Goal: Information Seeking & Learning: Learn about a topic

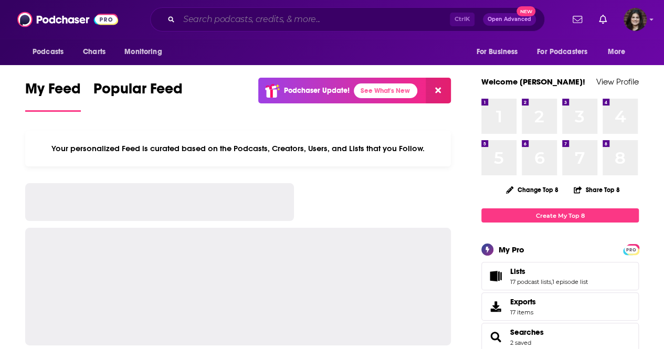
click at [404, 19] on input "Search podcasts, credits, & more..." at bounding box center [314, 19] width 271 height 17
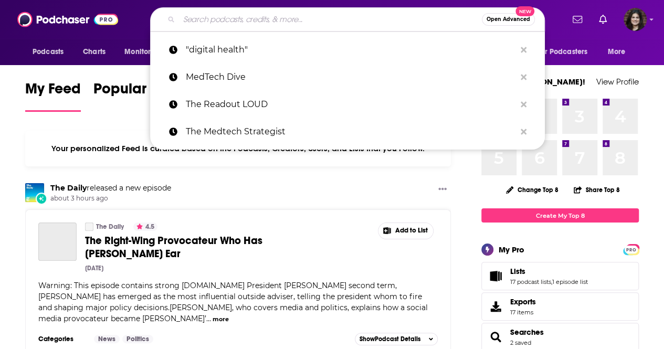
paste input "The Life Sciences Leadership Show,"
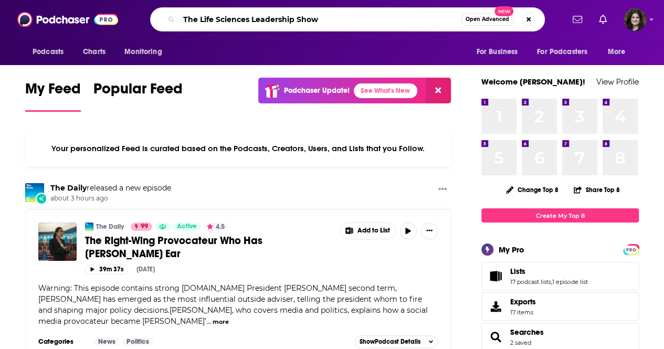
type input "The Life Sciences Leadership Show"
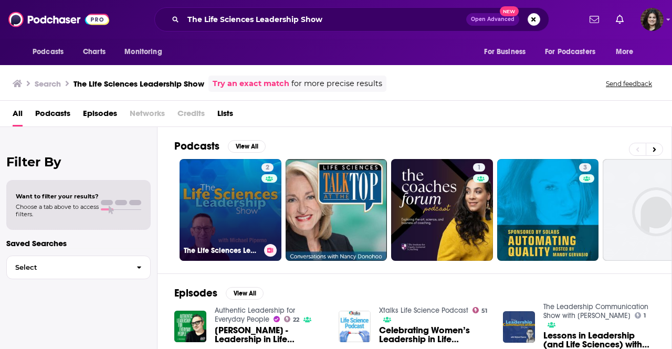
click at [230, 218] on link "2 The Life Sciences Leadership Show" at bounding box center [230, 210] width 102 height 102
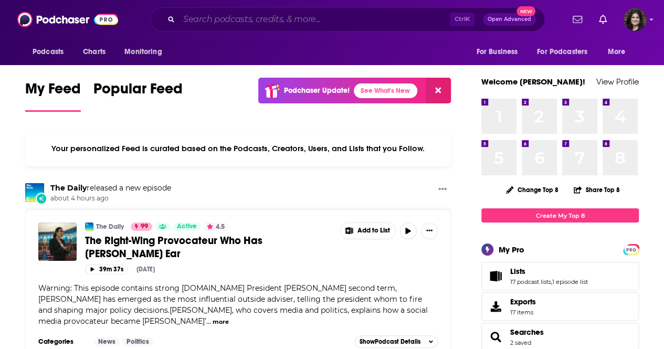
click at [259, 21] on input "Search podcasts, credits, & more..." at bounding box center [314, 19] width 271 height 17
click at [234, 19] on input "Search podcasts, credits, & more..." at bounding box center [314, 19] width 271 height 17
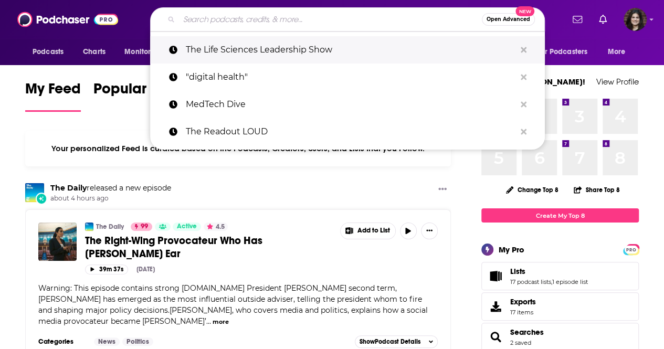
click at [229, 53] on p "The Life Sciences Leadership Show" at bounding box center [351, 49] width 330 height 27
type input "The Life Sciences Leadership Show"
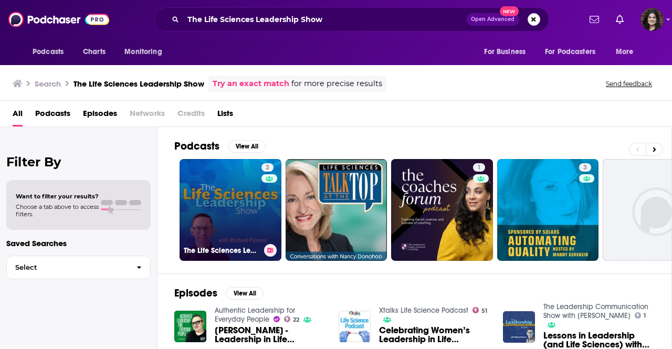
click at [208, 179] on link "2 The Life Sciences Leadership Show" at bounding box center [230, 210] width 102 height 102
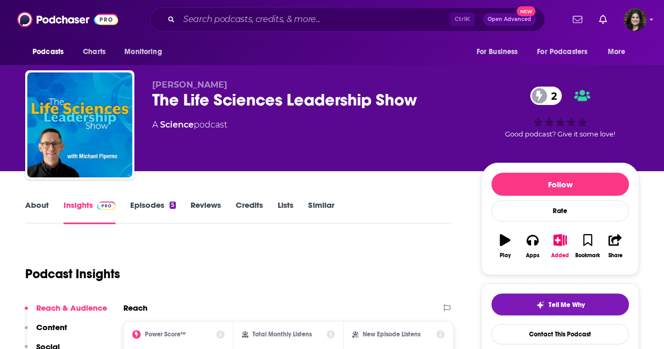
click at [46, 205] on link "About" at bounding box center [37, 212] width 24 height 24
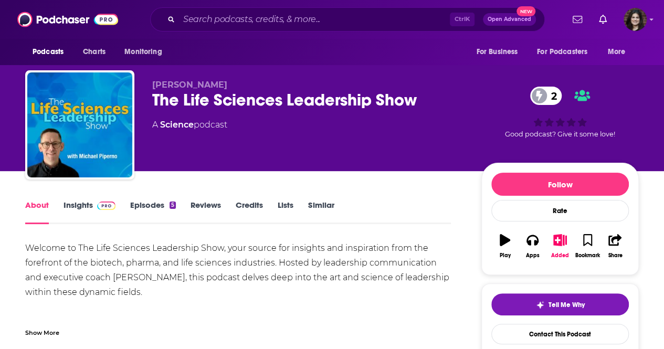
drag, startPoint x: 155, startPoint y: 297, endPoint x: 18, endPoint y: 245, distance: 146.5
copy div "Welcome to The Life Sciences Leadership Show, your source for insights and insp…"
click at [278, 102] on div "The Life Sciences Leadership Show 2" at bounding box center [308, 100] width 312 height 20
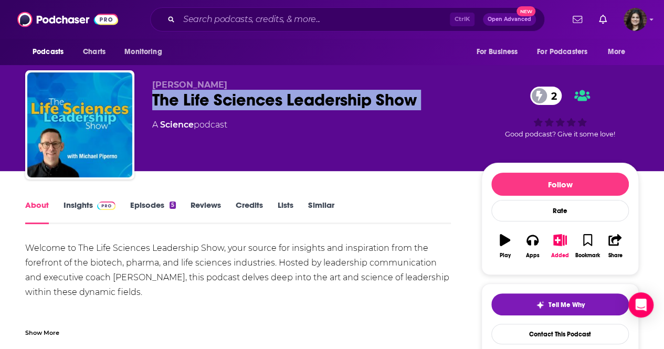
click at [278, 102] on div "The Life Sciences Leadership Show 2" at bounding box center [308, 100] width 312 height 20
copy div "The Life Sciences Leadership Show 2"
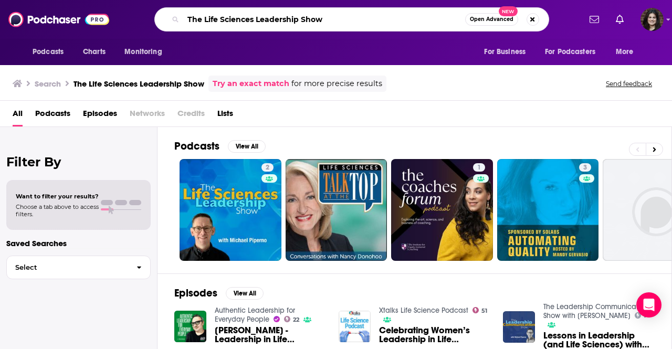
click at [250, 19] on input "The Life Sciences Leadership Show" at bounding box center [324, 19] width 282 height 17
